Goal: Task Accomplishment & Management: Manage account settings

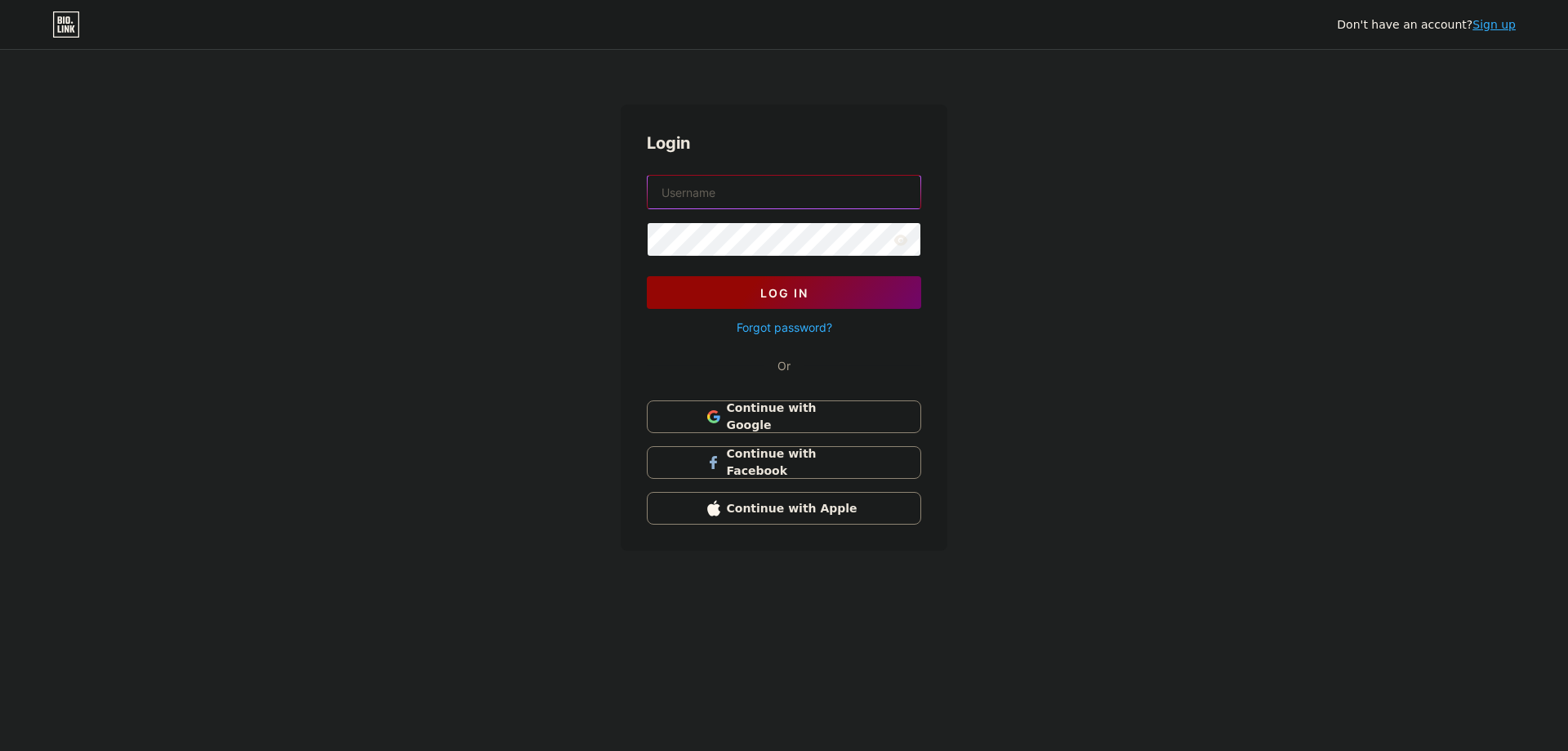
type input "[EMAIL_ADDRESS][DOMAIN_NAME]"
click at [810, 305] on button "Log In" at bounding box center [784, 292] width 274 height 33
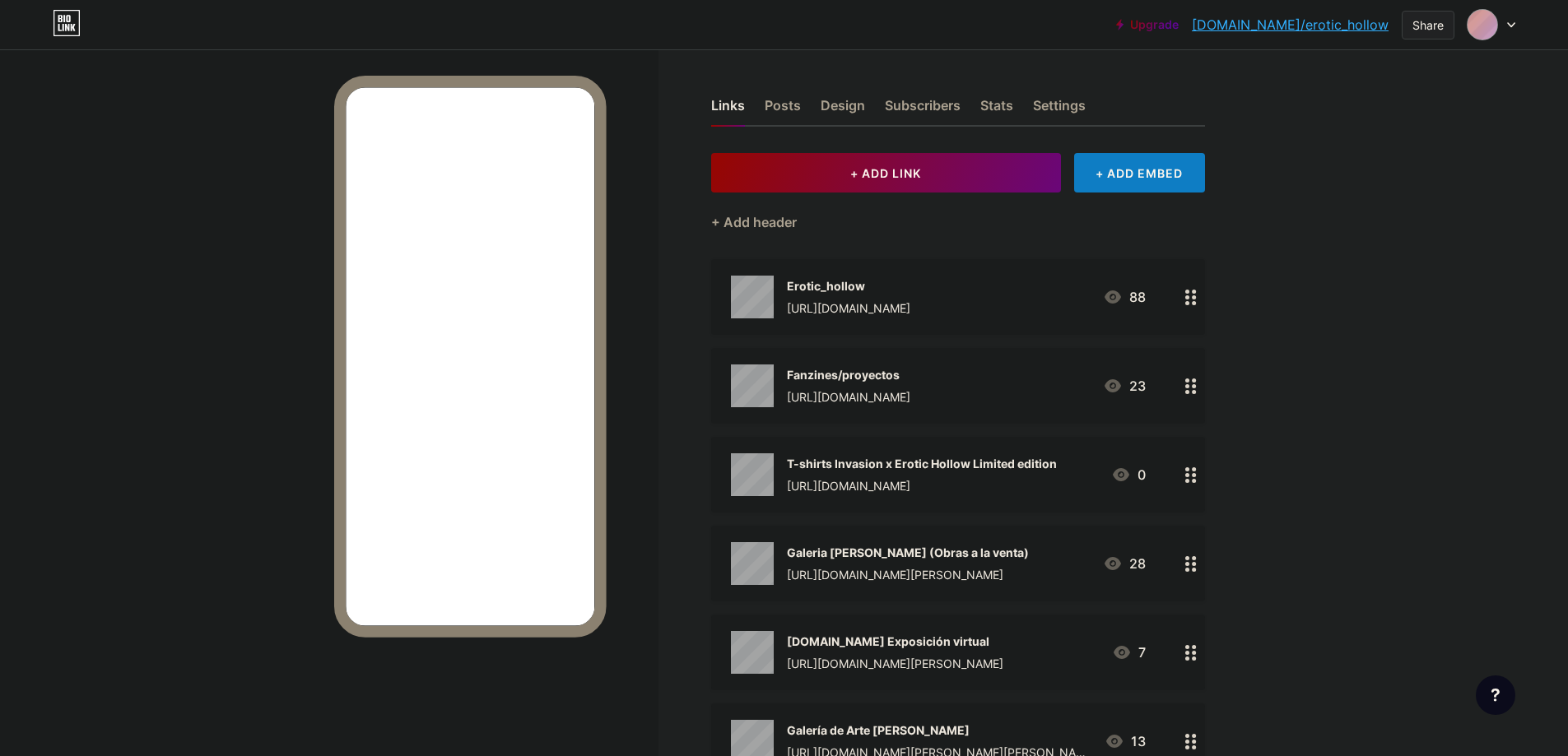
click at [1414, 20] on div "Share" at bounding box center [1428, 25] width 31 height 17
click at [1324, 85] on div "Copy link" at bounding box center [1331, 85] width 246 height 39
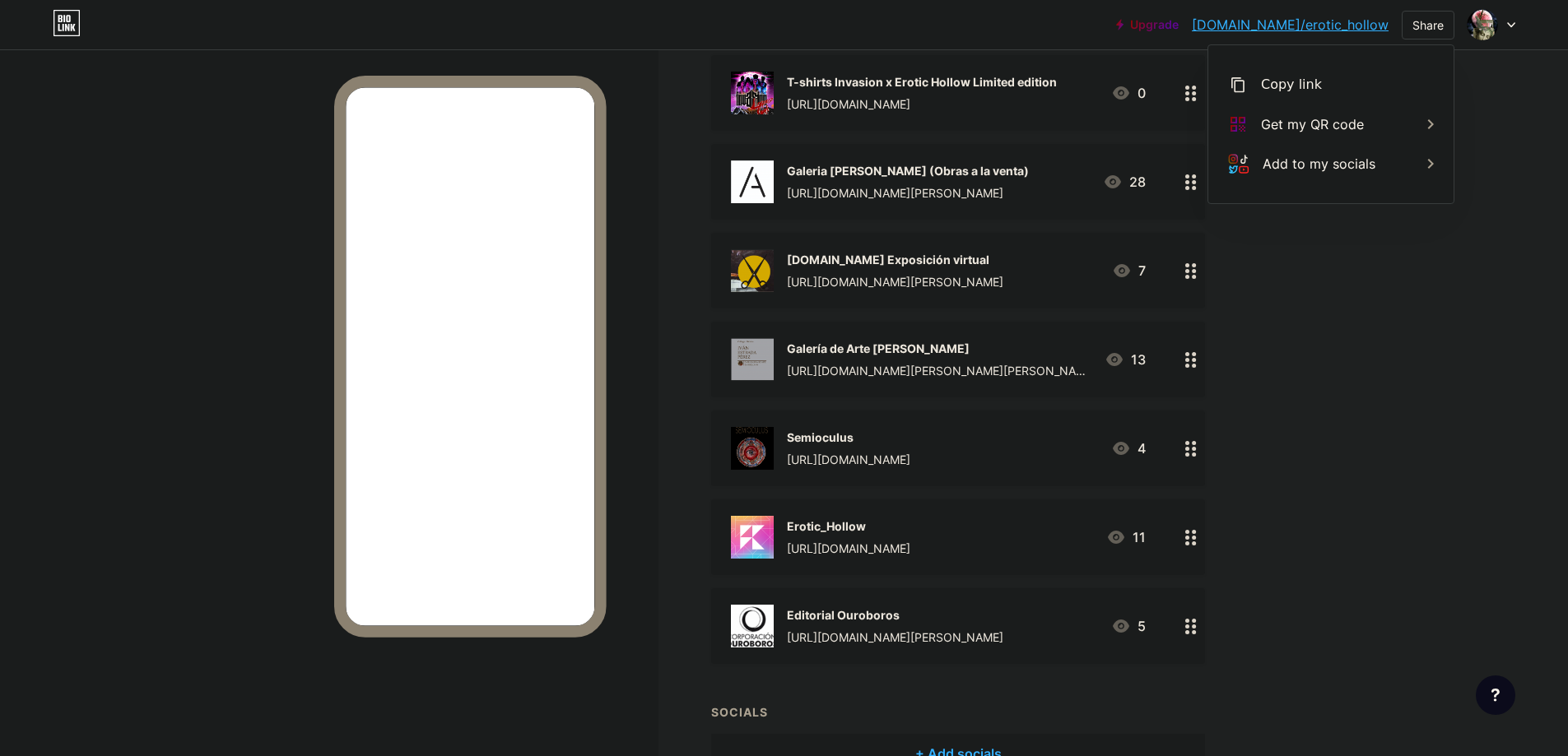
scroll to position [411, 0]
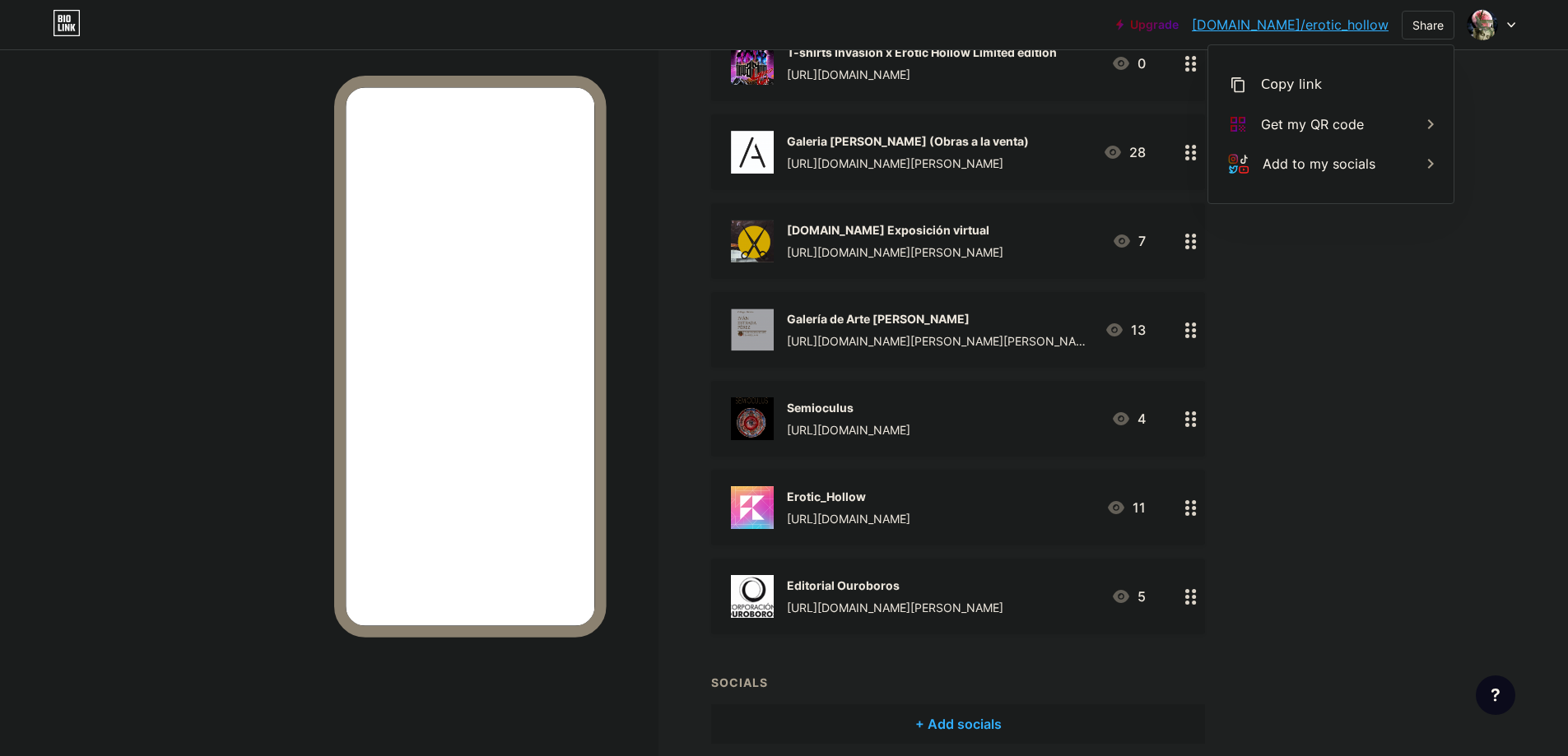
click at [894, 417] on div "Semioculus [URL][DOMAIN_NAME]" at bounding box center [848, 419] width 123 height 42
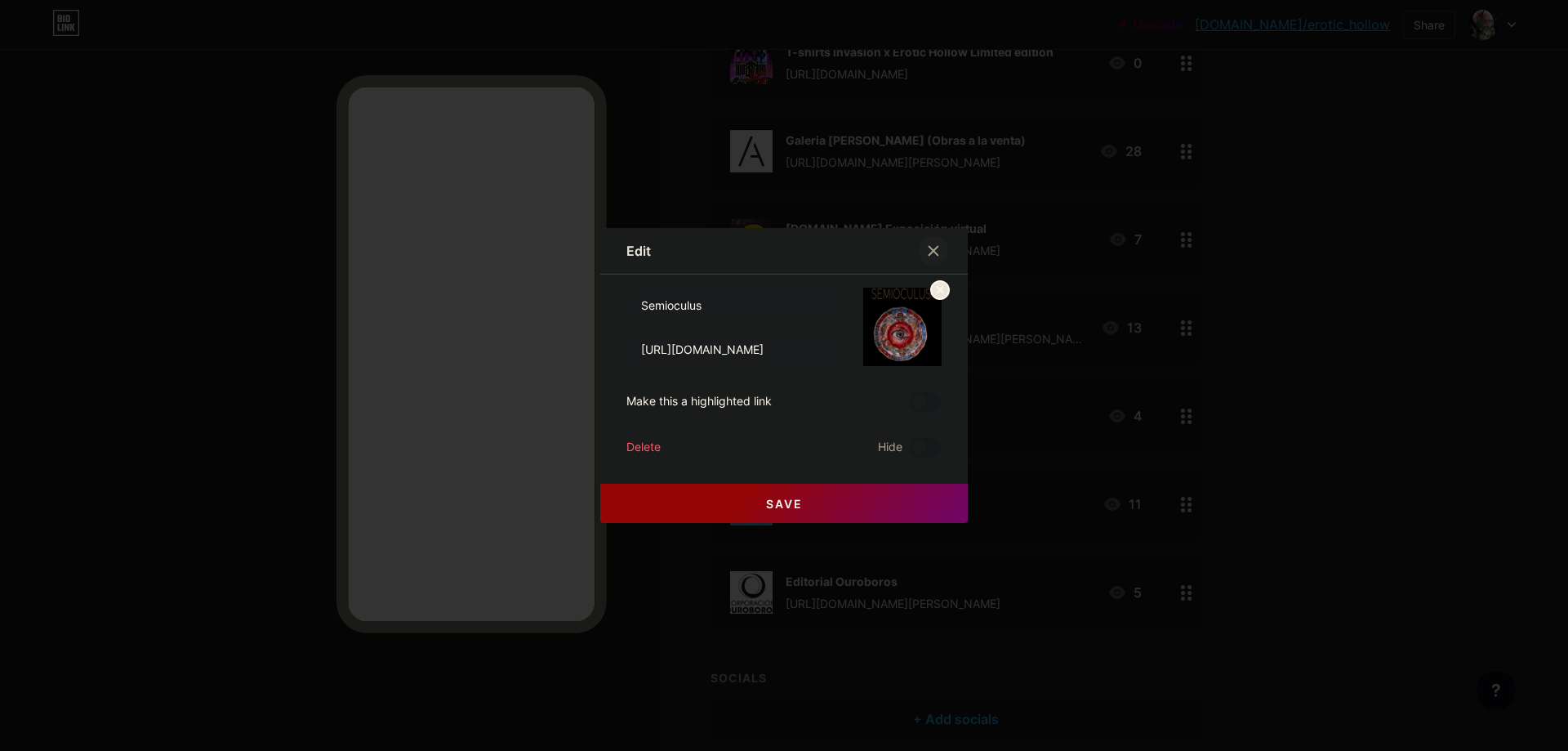
click at [938, 251] on icon at bounding box center [933, 251] width 13 height 13
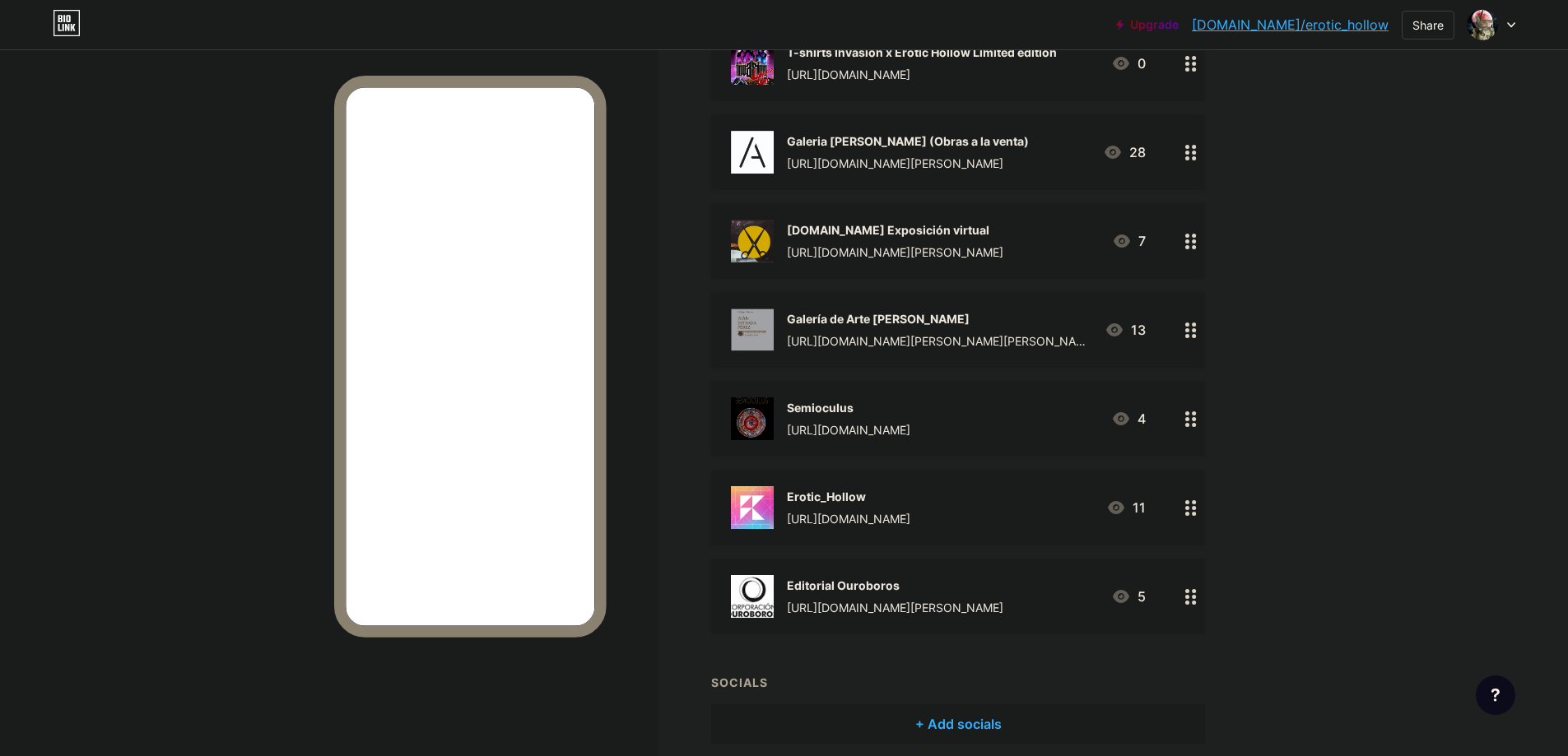
click at [831, 402] on div "Semioculus" at bounding box center [848, 408] width 123 height 17
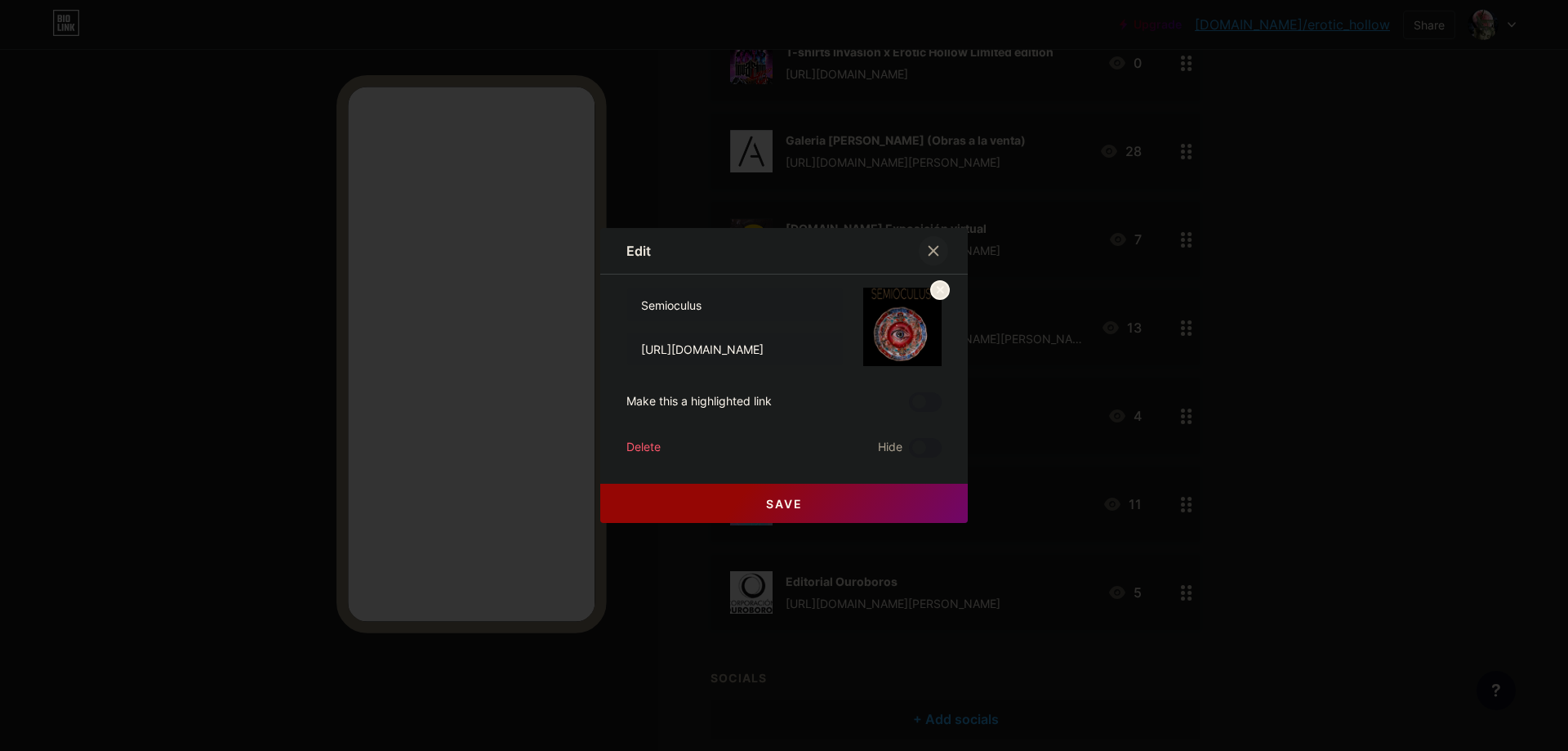
click at [927, 247] on div at bounding box center [934, 251] width 30 height 30
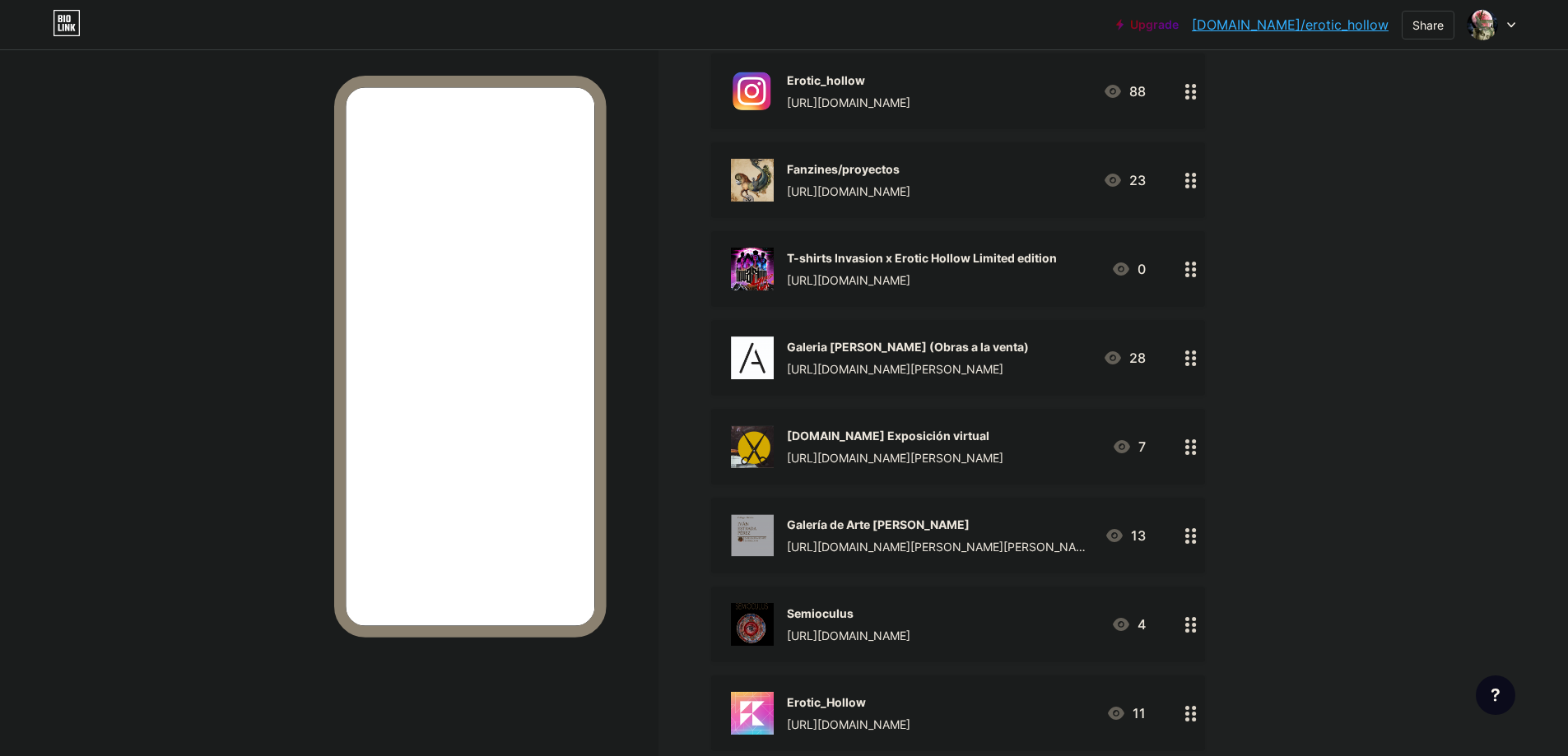
scroll to position [0, 0]
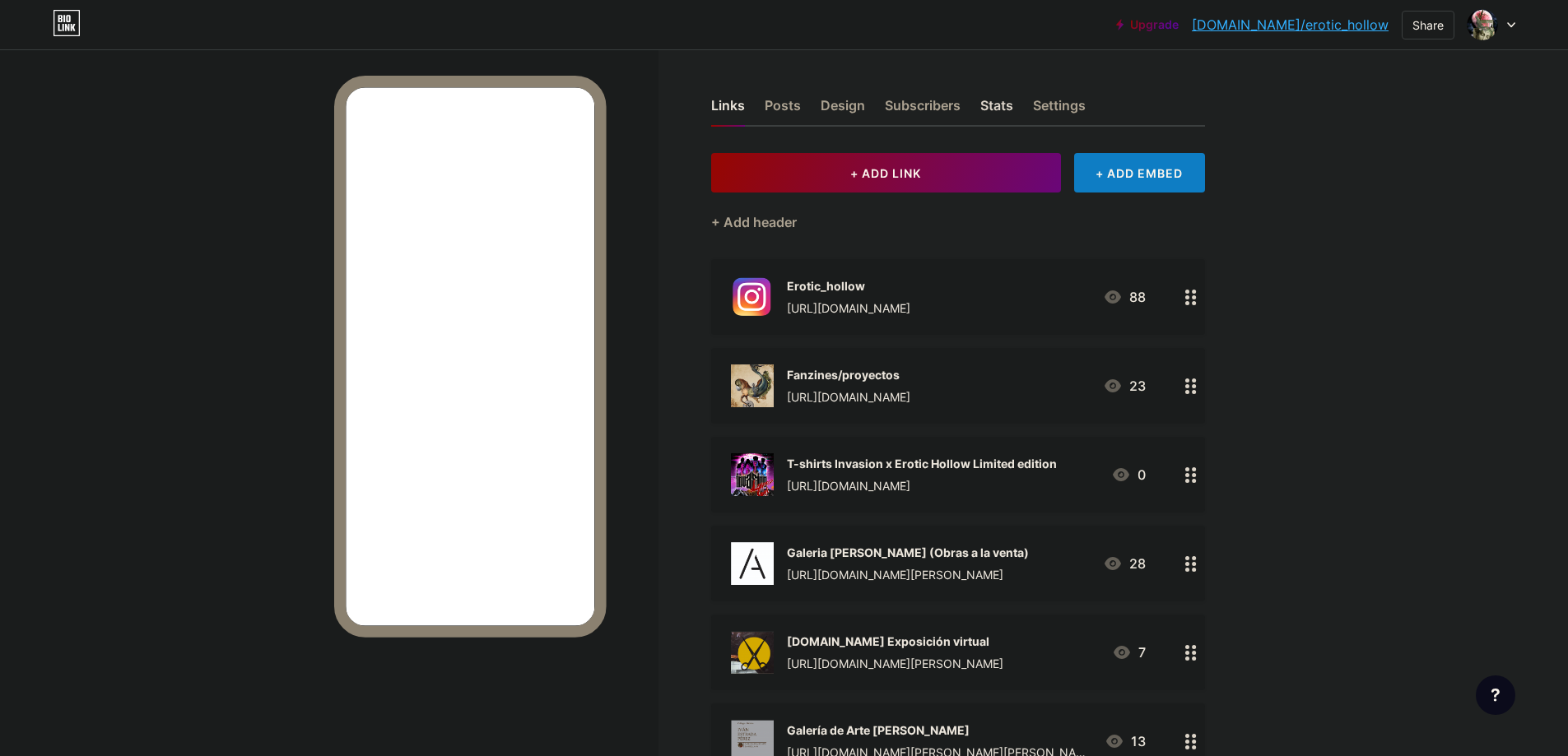
click at [988, 96] on div "Stats" at bounding box center [996, 110] width 33 height 30
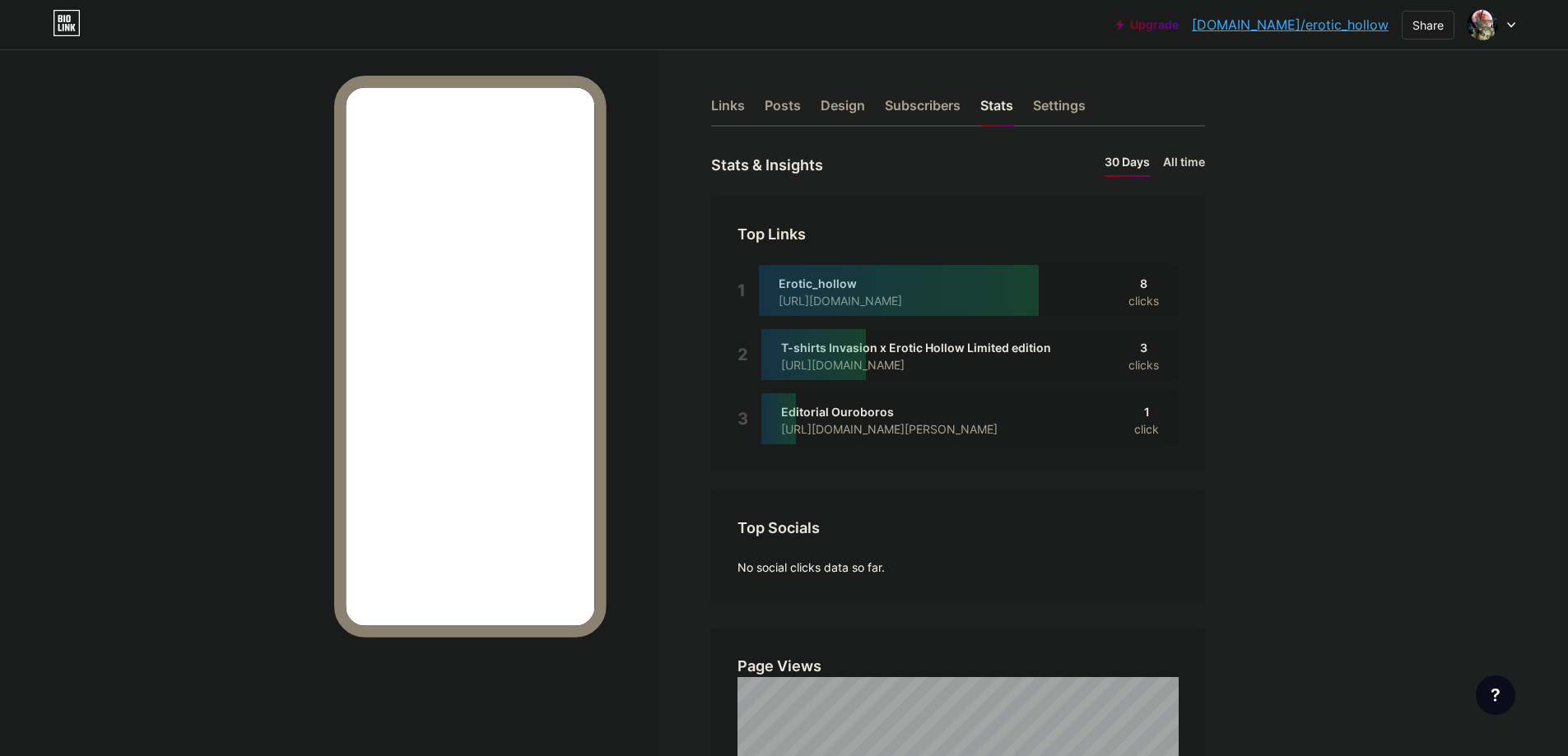
click at [1190, 158] on li "All time" at bounding box center [1183, 165] width 42 height 24
